Goal: Information Seeking & Learning: Learn about a topic

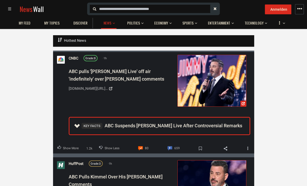
click at [90, 58] on span "Grade:" at bounding box center [89, 58] width 9 height 3
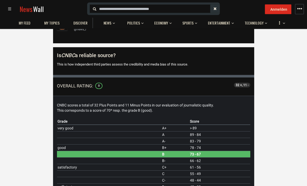
scroll to position [36, 0]
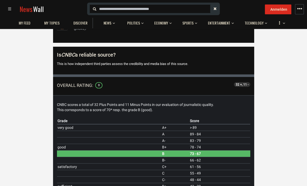
click at [102, 8] on input "text" at bounding box center [129, 9] width 60 height 6
type input "********"
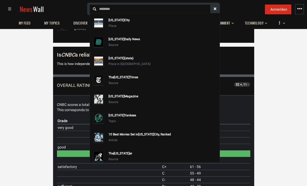
click at [109, 77] on div "The [US_STATE] Times" at bounding box center [163, 77] width 109 height 6
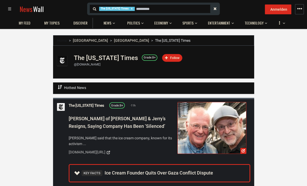
click at [144, 56] on span "Grade:" at bounding box center [148, 57] width 9 height 3
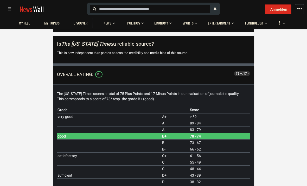
scroll to position [46, 0]
click at [112, 10] on input "text" at bounding box center [133, 9] width 69 height 6
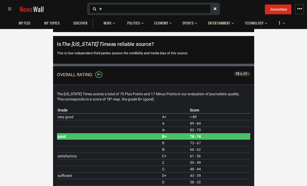
type input "***"
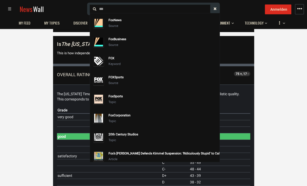
click at [100, 25] on img at bounding box center [99, 23] width 10 height 10
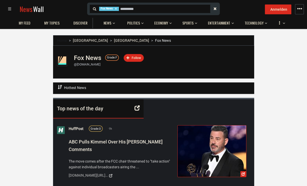
click at [107, 60] on div "Grade: F" at bounding box center [112, 57] width 14 height 6
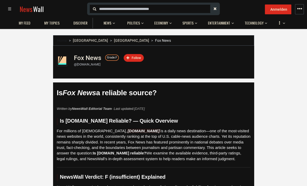
click at [112, 60] on div "Grade: F" at bounding box center [112, 57] width 14 height 6
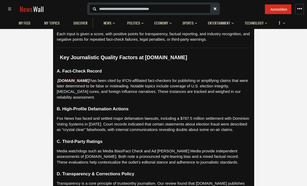
scroll to position [722, 0]
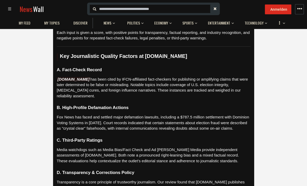
click at [103, 7] on input "text" at bounding box center [133, 9] width 69 height 6
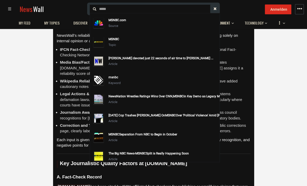
scroll to position [598, 0]
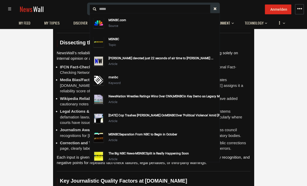
type input "*****"
